Goal: Transaction & Acquisition: Book appointment/travel/reservation

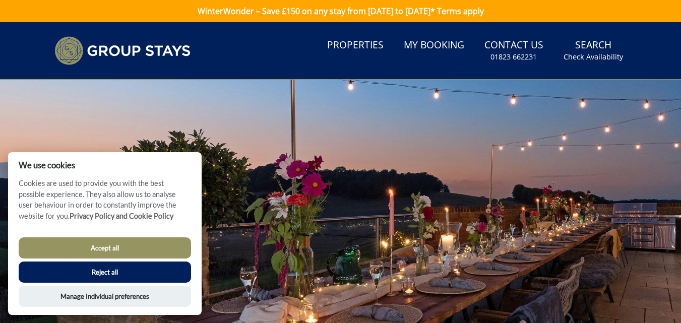
click at [116, 243] on button "Accept all" at bounding box center [105, 247] width 172 height 21
checkbox input "true"
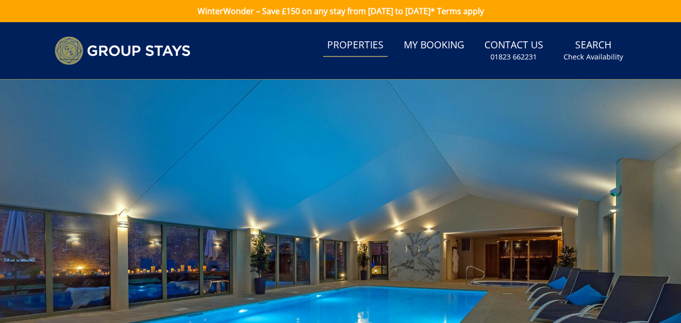
click at [349, 43] on link "Properties" at bounding box center [355, 45] width 64 height 23
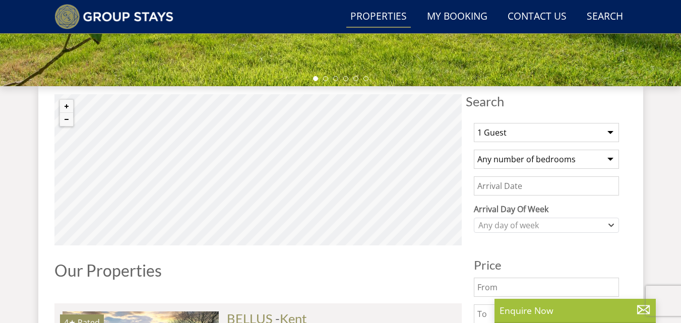
scroll to position [378, 0]
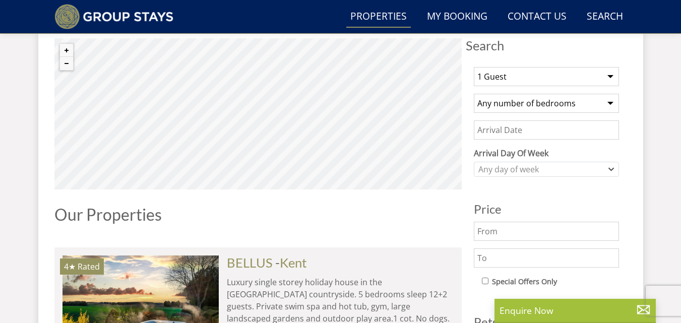
click at [610, 75] on select "1 Guest 2 Guests 3 Guests 4 Guests 5 Guests 6 Guests 7 Guests 8 Guests 9 Guests…" at bounding box center [546, 76] width 145 height 19
select select "8"
click at [474, 67] on select "1 Guest 2 Guests 3 Guests 4 Guests 5 Guests 6 Guests 7 Guests 8 Guests 9 Guests…" at bounding box center [546, 76] width 145 height 19
click at [586, 104] on select "Any number of bedrooms 4 Bedrooms 5 Bedrooms 6 Bedrooms 7 Bedrooms 8 Bedrooms 9…" at bounding box center [546, 103] width 145 height 19
select select "5"
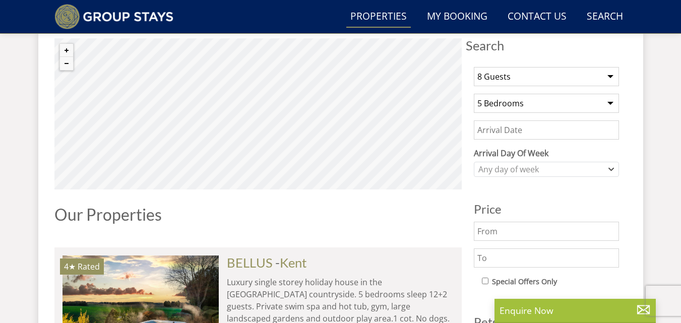
click at [474, 94] on select "Any number of bedrooms 4 Bedrooms 5 Bedrooms 6 Bedrooms 7 Bedrooms 8 Bedrooms 9…" at bounding box center [546, 103] width 145 height 19
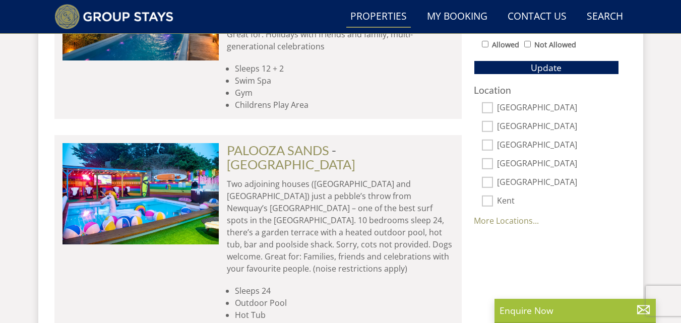
scroll to position [634, 0]
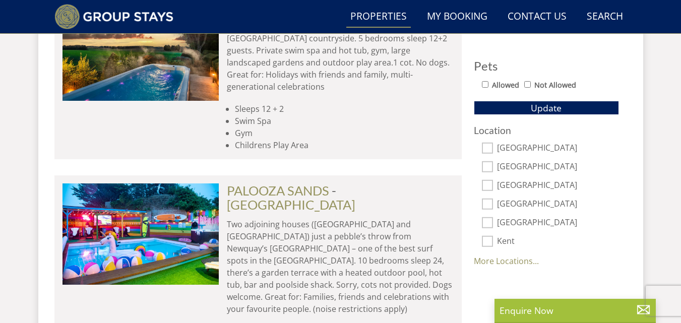
click at [487, 83] on input "Allowed" at bounding box center [485, 84] width 7 height 7
checkbox input "true"
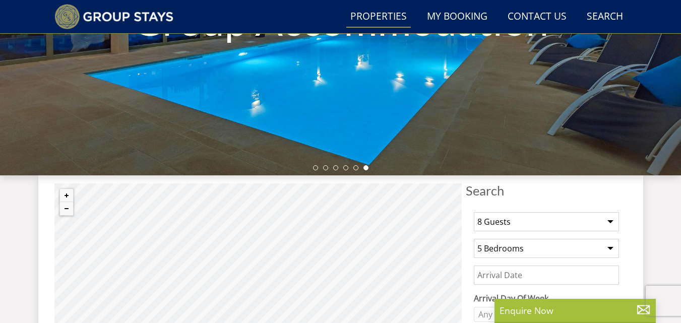
scroll to position [377, 0]
